Goal: Information Seeking & Learning: Learn about a topic

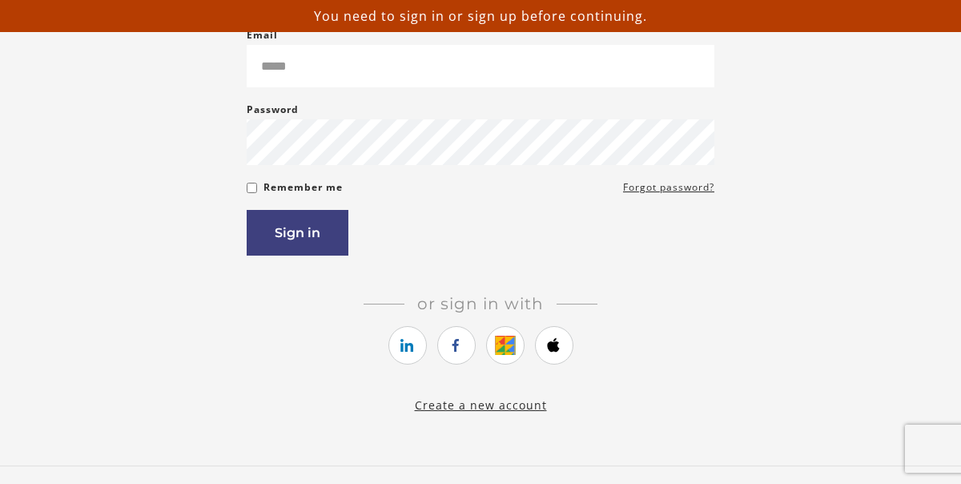
scroll to position [286, 0]
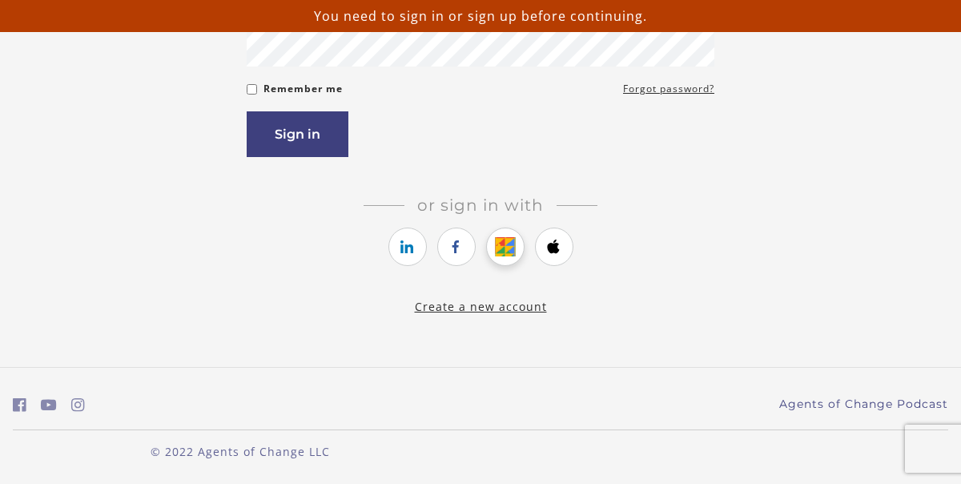
click at [499, 254] on icon "https://courses.thinkific.com/users/auth/google?ss%5Breferral%5D=&ss%5Buser_ret…" at bounding box center [505, 246] width 20 height 19
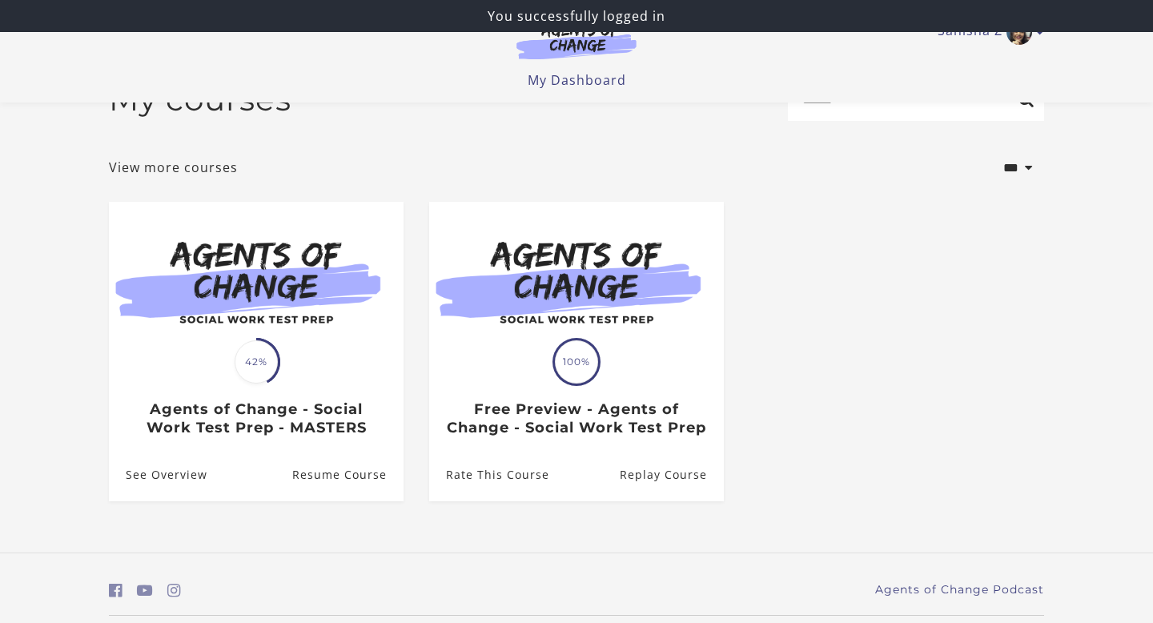
scroll to position [114, 0]
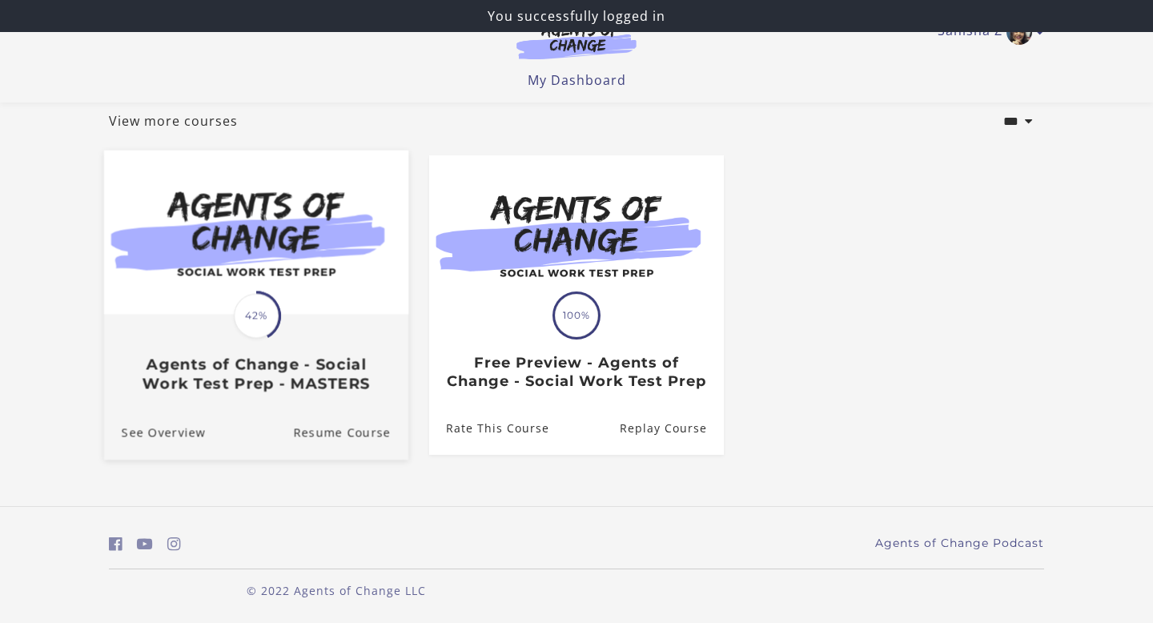
click at [335, 270] on img at bounding box center [256, 233] width 304 height 164
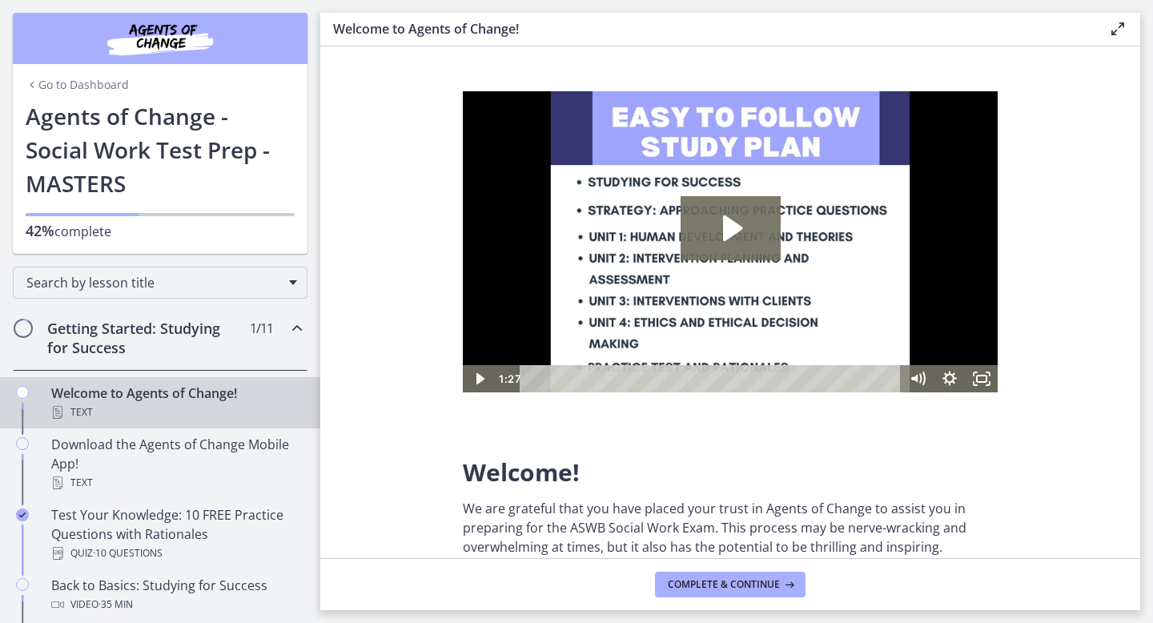
click at [231, 364] on div "Getting Started: Studying for Success 1 / 11 Completed" at bounding box center [160, 338] width 295 height 66
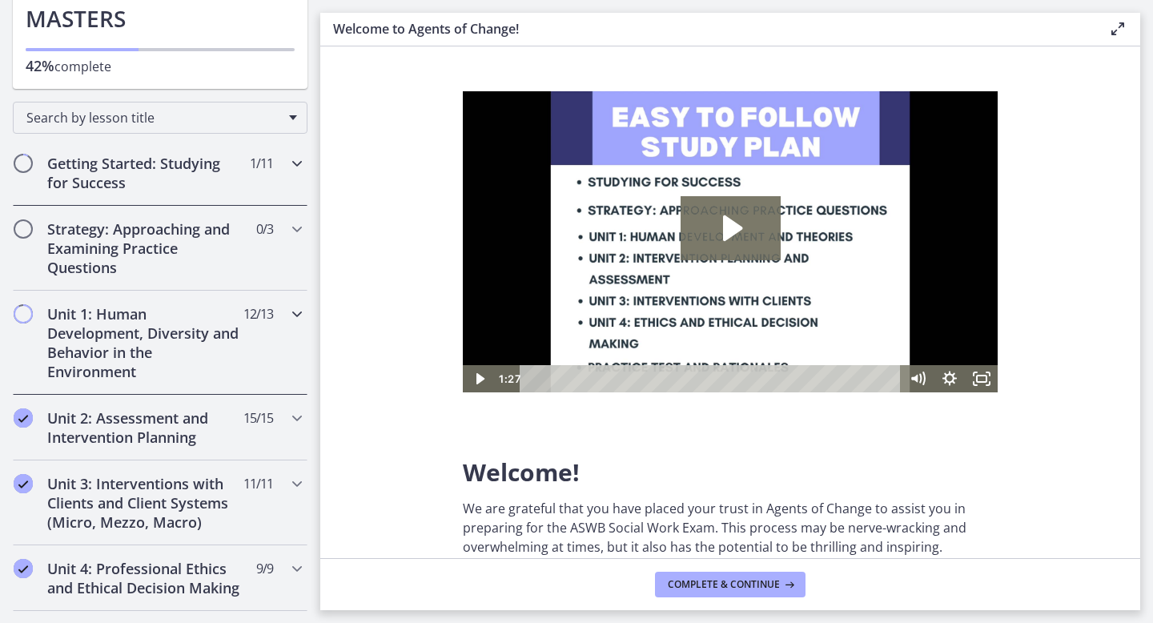
scroll to position [172, 0]
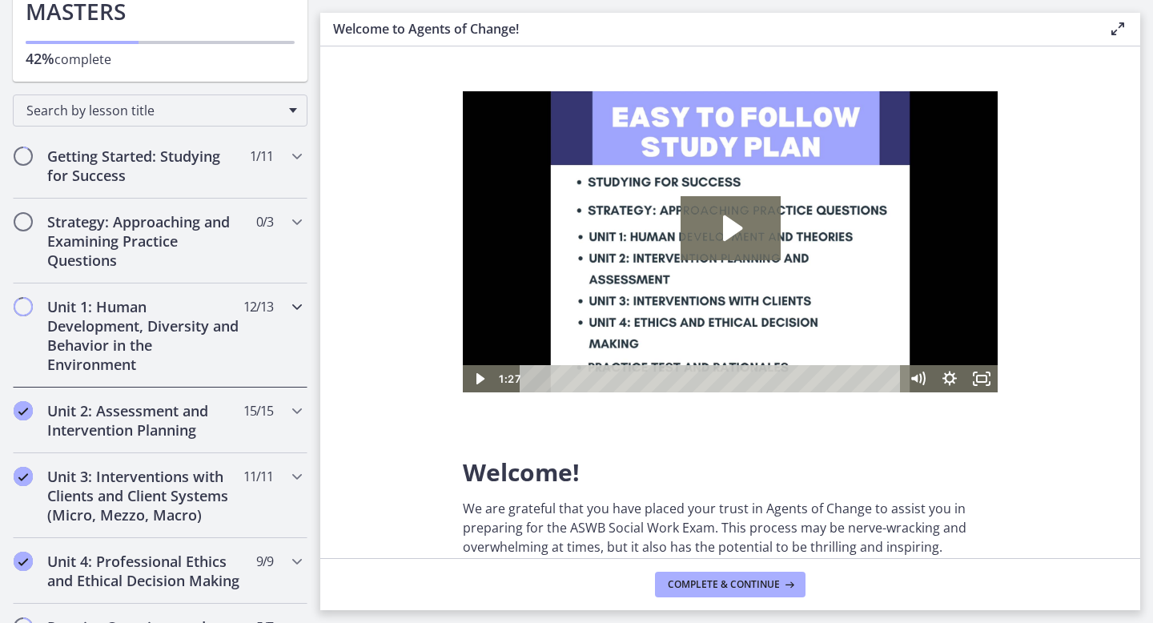
click at [247, 354] on div "Unit 1: Human Development, Diversity and Behavior in the Environment 12 / 13 Co…" at bounding box center [160, 335] width 295 height 104
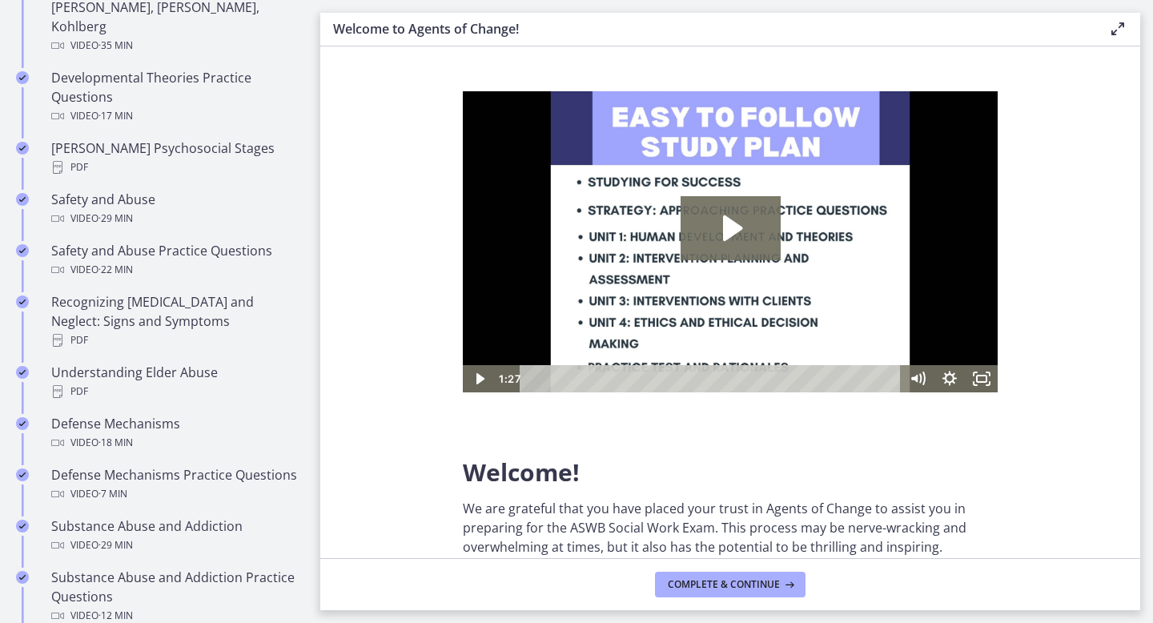
scroll to position [596, 0]
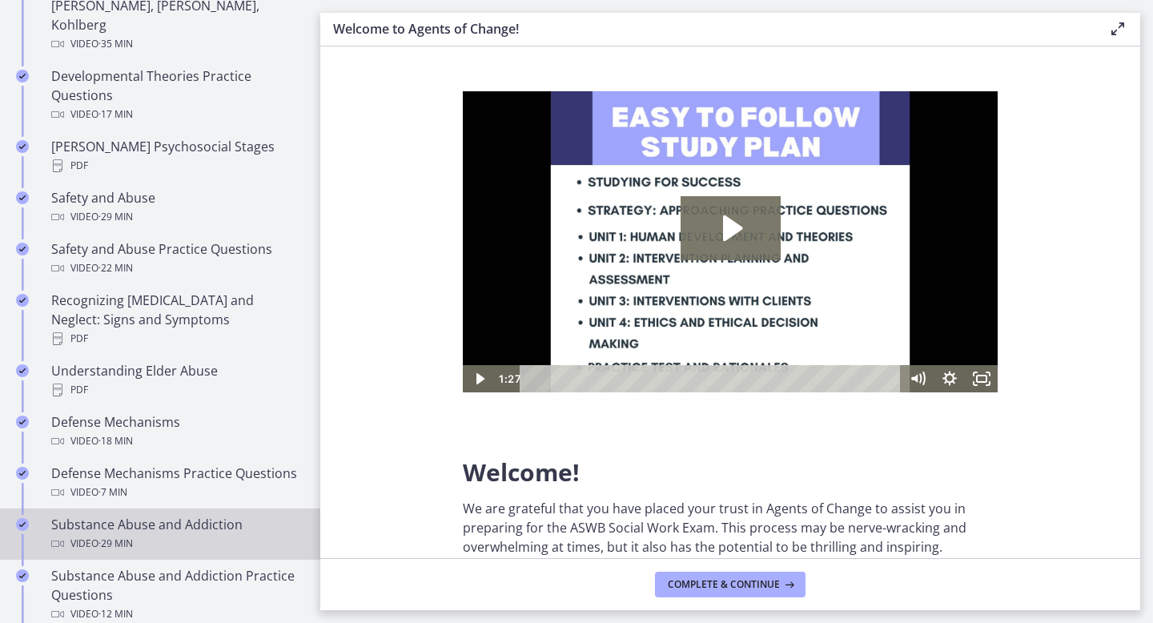
click at [190, 515] on div "Substance Abuse and Addiction Video · 29 min" at bounding box center [176, 534] width 250 height 38
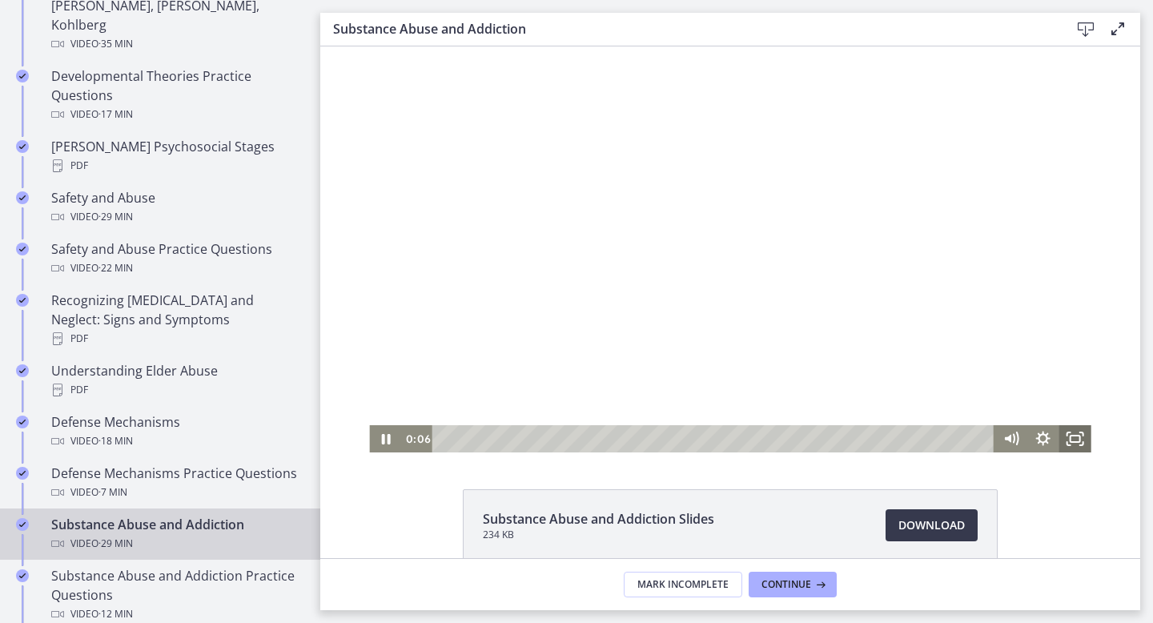
click at [1070, 446] on icon "Fullscreen" at bounding box center [1075, 438] width 32 height 27
